Goal: Information Seeking & Learning: Check status

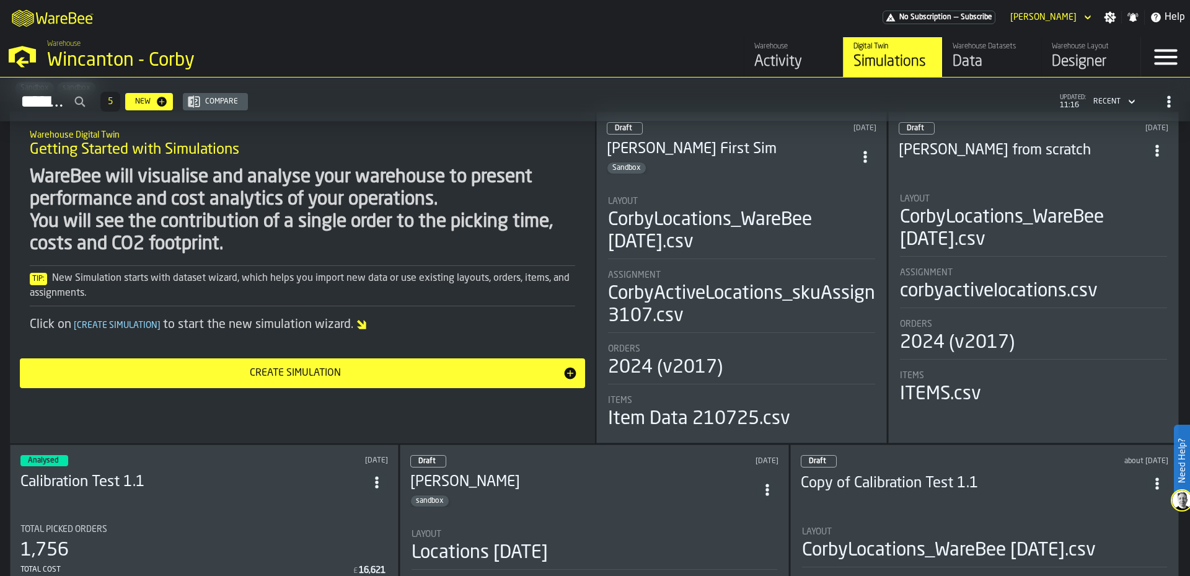
scroll to position [29, 0]
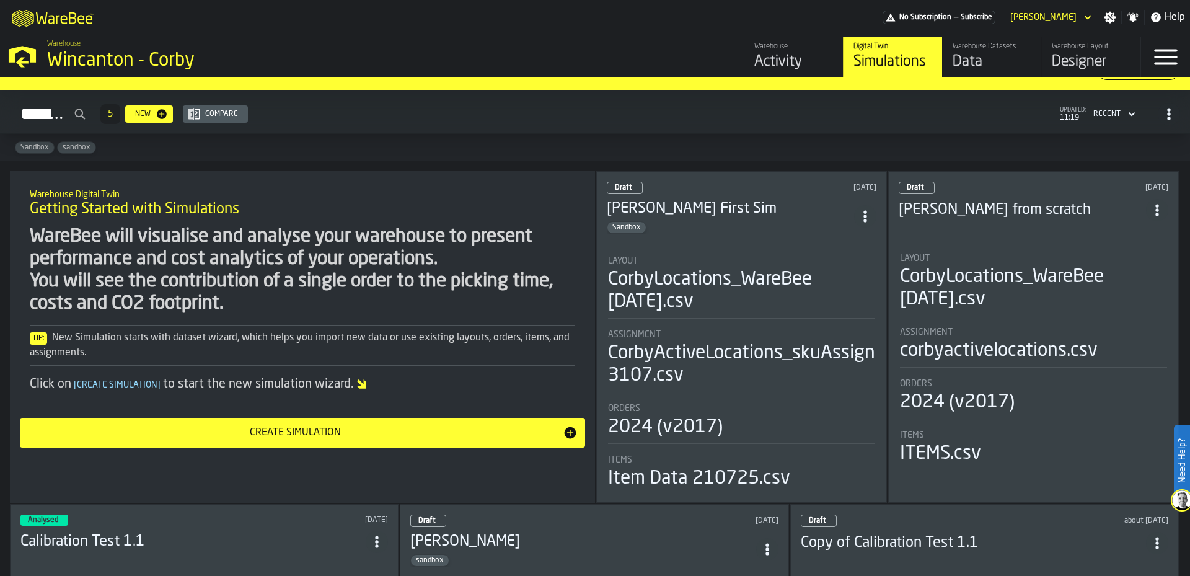
click at [797, 56] on div "Activity" at bounding box center [793, 62] width 79 height 20
